Goal: Task Accomplishment & Management: Manage account settings

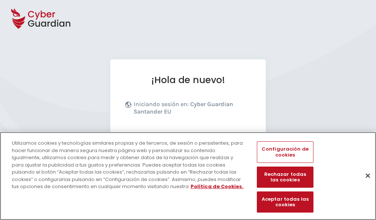
scroll to position [91, 0]
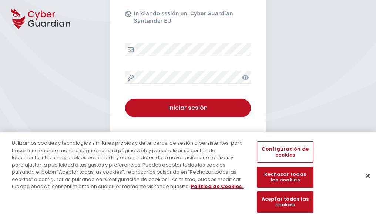
click at [364, 183] on button "Cerrar" at bounding box center [368, 175] width 16 height 16
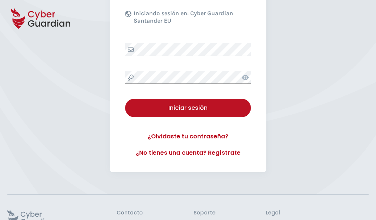
scroll to position [144, 0]
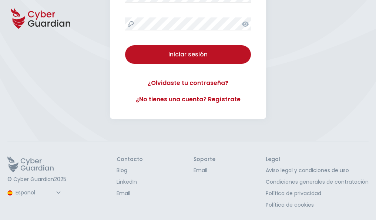
click at [125, 45] on button "Iniciar sesión" at bounding box center [188, 54] width 126 height 19
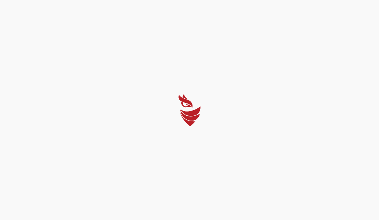
select select "English"
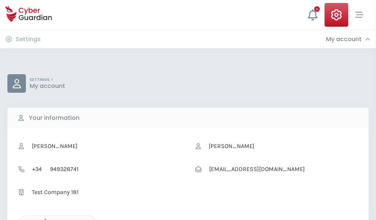
click at [43, 219] on icon "button" at bounding box center [43, 222] width 6 height 6
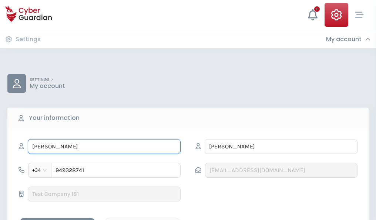
click at [104, 146] on input "FERNANDO" at bounding box center [104, 146] width 153 height 15
type input "F"
type input "Hipólito"
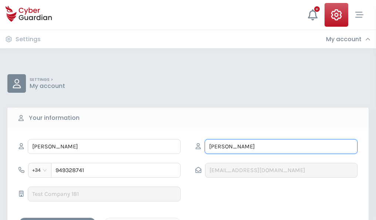
click at [281, 146] on input "LEIVA" at bounding box center [281, 146] width 153 height 15
type input "L"
type input "Ortiz"
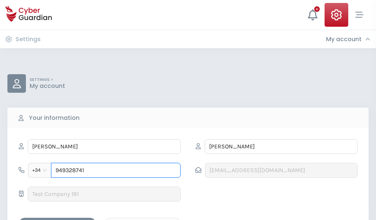
click at [116, 170] on input "949328741" at bounding box center [116, 170] width 130 height 15
type input "9"
type input "828541185"
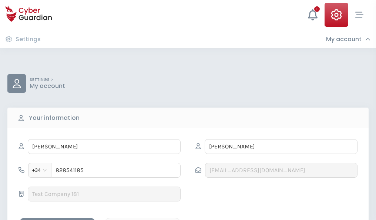
click at [57, 219] on div "Save changes" at bounding box center [57, 223] width 67 height 9
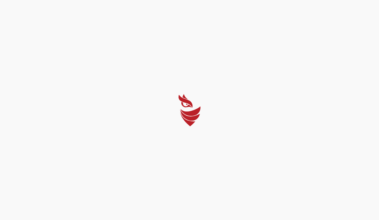
select select "English"
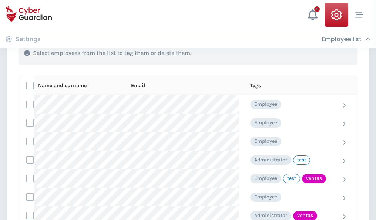
scroll to position [336, 0]
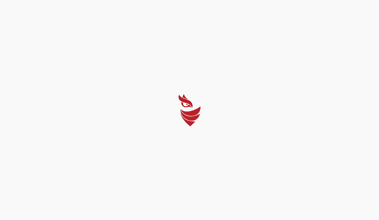
select select "English"
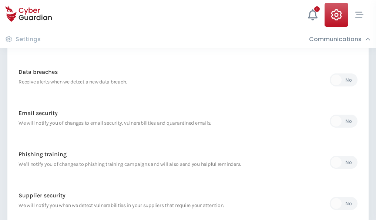
scroll to position [390, 0]
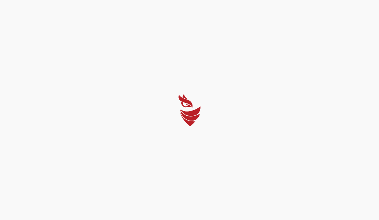
select select "English"
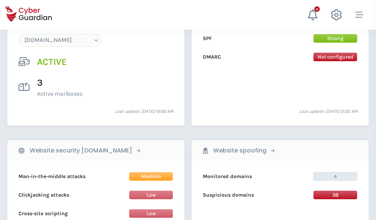
scroll to position [789, 0]
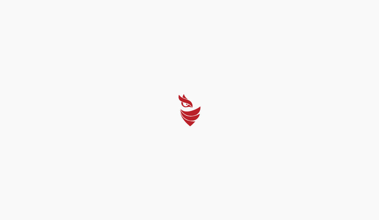
select select "English"
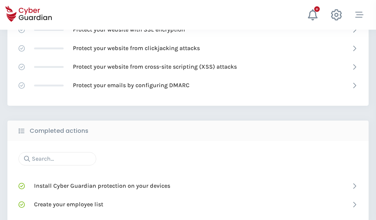
scroll to position [493, 0]
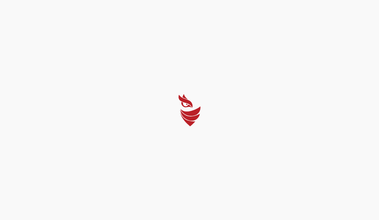
select select "English"
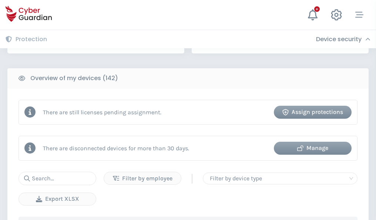
scroll to position [718, 0]
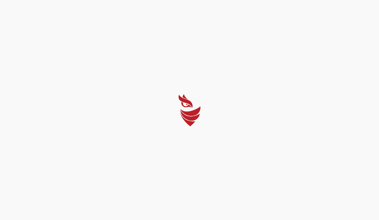
select select "English"
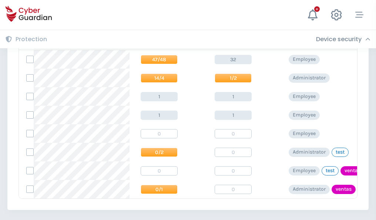
scroll to position [344, 0]
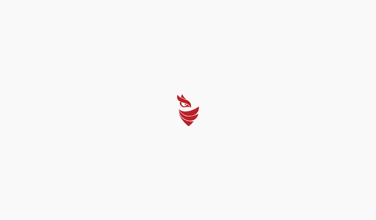
select select "English"
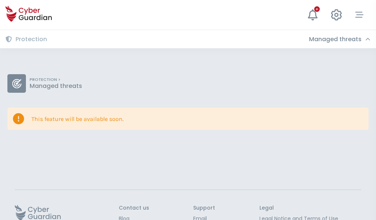
scroll to position [48, 0]
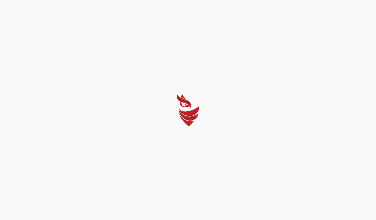
select select "English"
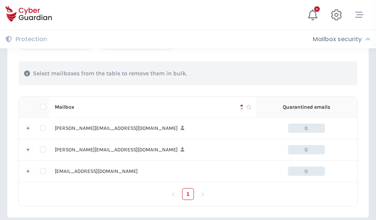
scroll to position [343, 0]
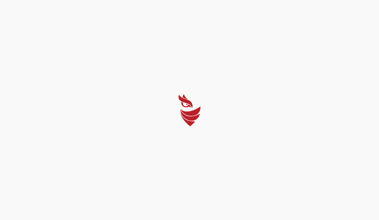
select select "English"
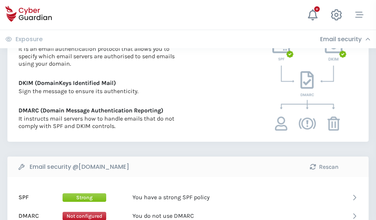
scroll to position [400, 0]
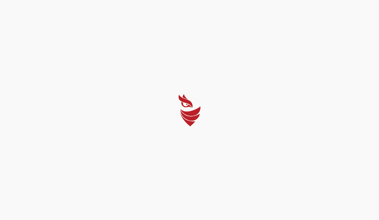
select select "English"
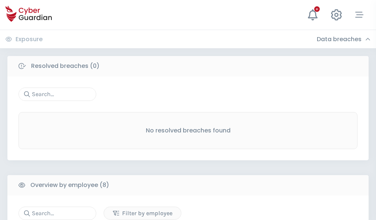
scroll to position [631, 0]
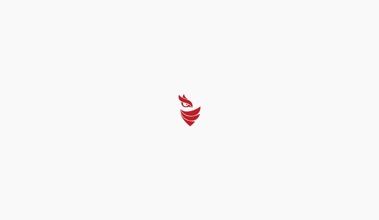
select select "English"
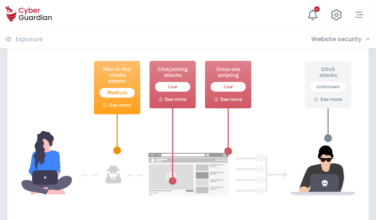
scroll to position [403, 0]
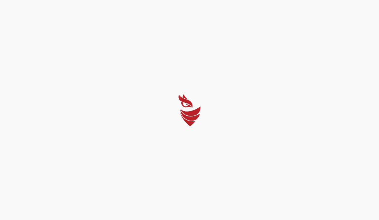
select select "English"
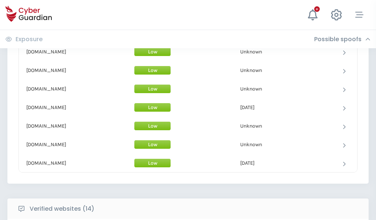
scroll to position [722, 0]
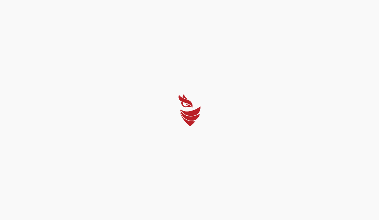
select select "English"
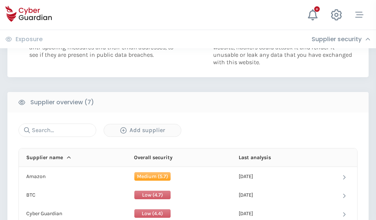
scroll to position [480, 0]
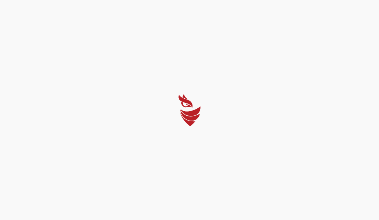
select select "English"
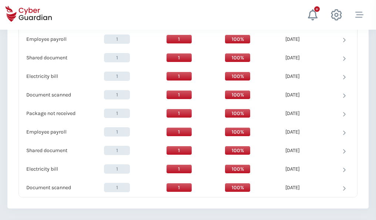
scroll to position [759, 0]
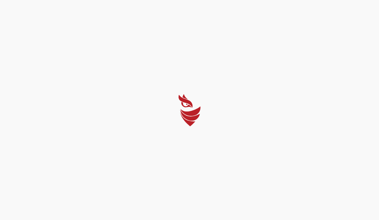
select select "English"
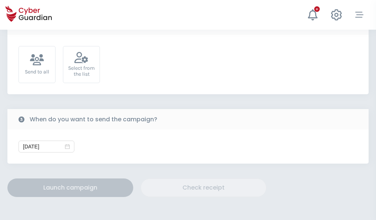
scroll to position [271, 0]
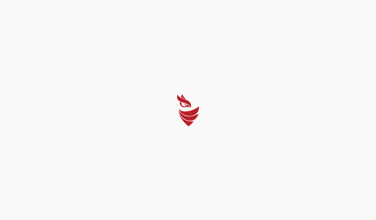
select select "English"
